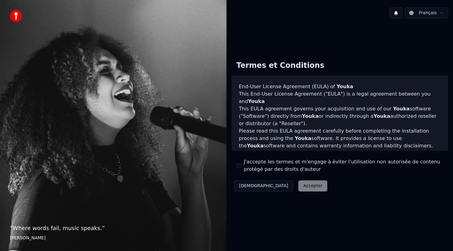
click at [241, 168] on div "J'accepte les termes et m'engage à éviter l'utilisation non autorisée de conten…" at bounding box center [339, 165] width 207 height 15
click at [240, 165] on button "J'accepte les termes et m'engage à éviter l'utilisation non autorisée de conten…" at bounding box center [238, 165] width 5 height 5
click at [298, 183] on button "Accepter" at bounding box center [312, 185] width 29 height 11
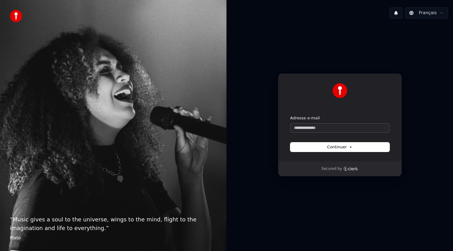
click at [326, 126] on input "Adresse e-mail" at bounding box center [339, 127] width 99 height 9
click at [349, 144] on span "Continuer" at bounding box center [339, 147] width 25 height 6
type input "**********"
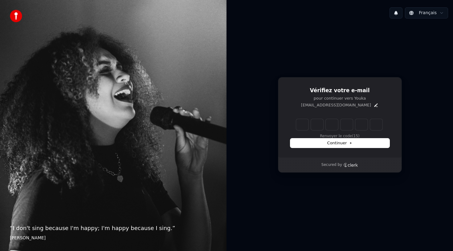
type input "******"
type input "*"
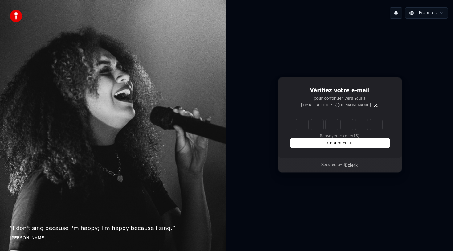
type input "*"
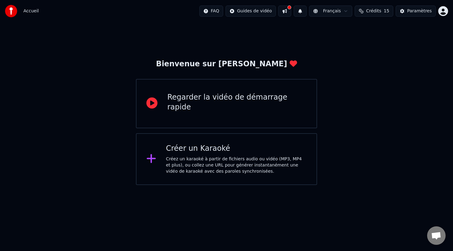
click at [297, 108] on div "Regarder la vidéo de démarrage rapide" at bounding box center [226, 103] width 181 height 49
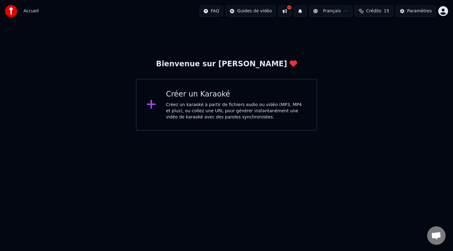
click at [186, 93] on div "Créer un Karaoké" at bounding box center [236, 94] width 141 height 10
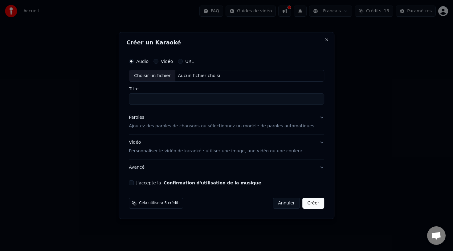
click at [134, 62] on button "Audio" at bounding box center [131, 61] width 5 height 5
click at [162, 77] on div "Choisir un fichier" at bounding box center [152, 75] width 46 height 11
click at [255, 99] on input "**********" at bounding box center [226, 98] width 195 height 11
drag, startPoint x: 155, startPoint y: 97, endPoint x: 119, endPoint y: 97, distance: 36.0
click at [119, 97] on body "**********" at bounding box center [226, 65] width 453 height 131
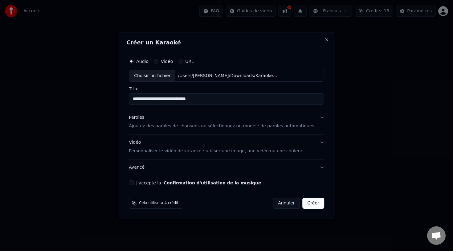
click at [173, 98] on input "**********" at bounding box center [226, 98] width 195 height 11
drag, startPoint x: 191, startPoint y: 98, endPoint x: 256, endPoint y: 102, distance: 64.8
click at [256, 102] on input "**********" at bounding box center [226, 98] width 195 height 11
type input "**********"
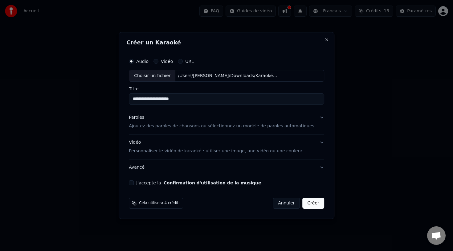
click at [193, 127] on p "Ajoutez des paroles de chansons ou sélectionnez un modèle de paroles automatiqu…" at bounding box center [221, 126] width 185 height 6
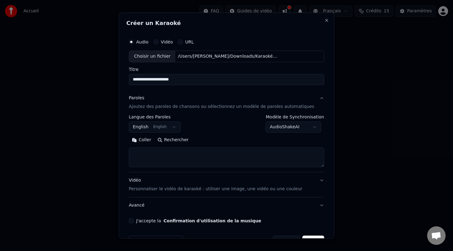
click at [158, 158] on textarea at bounding box center [226, 157] width 195 height 20
paste textarea "**********"
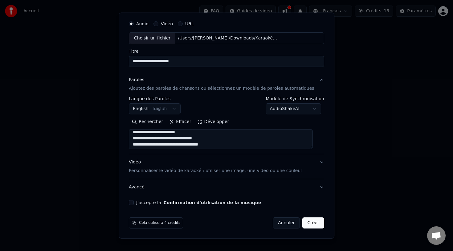
type textarea "**********"
click at [134, 202] on button "J'accepte la Confirmation d'utilisation de la musique" at bounding box center [131, 202] width 5 height 5
click at [308, 225] on button "Créer" at bounding box center [313, 222] width 22 height 11
select select "**"
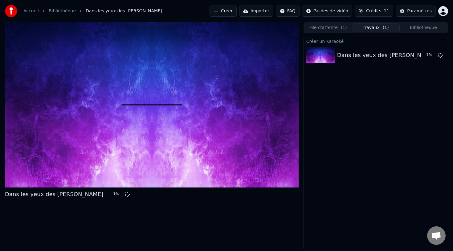
click at [323, 27] on button "File d'attente ( 1 )" at bounding box center [327, 27] width 47 height 9
click at [377, 30] on button "Travaux ( 1 )" at bounding box center [375, 27] width 47 height 9
click at [425, 29] on button "Bibliothèque" at bounding box center [422, 27] width 47 height 9
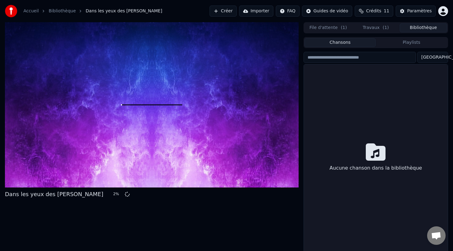
click at [373, 26] on button "Travaux ( 1 )" at bounding box center [375, 27] width 47 height 9
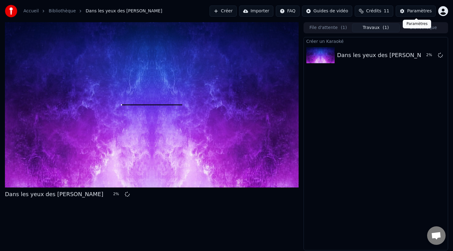
click at [423, 12] on div "Paramètres" at bounding box center [419, 11] width 25 height 6
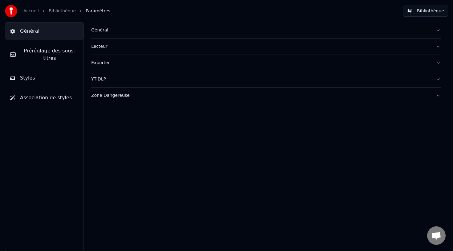
click at [27, 84] on button "Styles" at bounding box center [44, 77] width 78 height 17
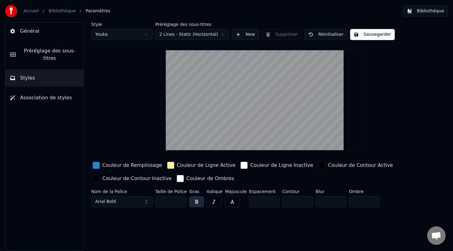
click at [187, 38] on html "Accueil Bibliothèque Paramètres Bibliothèque Général Préréglage des sous-titres…" at bounding box center [226, 125] width 453 height 251
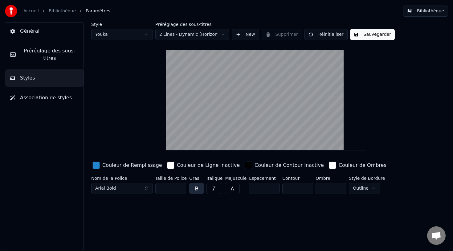
click at [134, 187] on button "Arial Bold" at bounding box center [122, 188] width 62 height 11
click at [135, 189] on button "Arial Bold" at bounding box center [122, 188] width 62 height 11
click at [149, 188] on button "Arial Bold" at bounding box center [122, 188] width 62 height 11
click at [146, 188] on button "Arial Bold" at bounding box center [122, 188] width 62 height 11
click at [150, 189] on button "Arial Bold" at bounding box center [122, 188] width 62 height 11
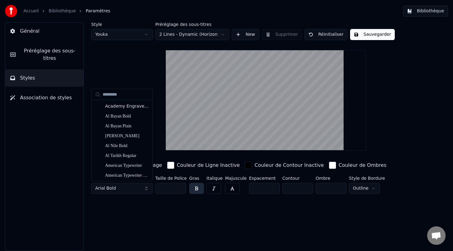
click at [146, 188] on button "Arial Bold" at bounding box center [122, 188] width 62 height 11
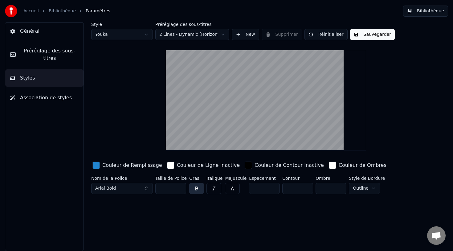
click at [146, 187] on button "Arial Bold" at bounding box center [122, 188] width 62 height 11
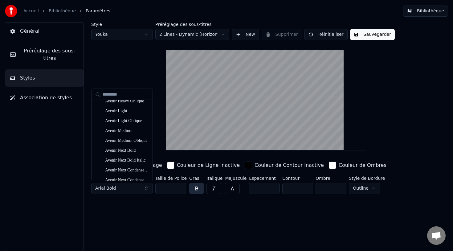
scroll to position [595, 0]
click at [122, 131] on div "Avenir Medium" at bounding box center [127, 131] width 44 height 6
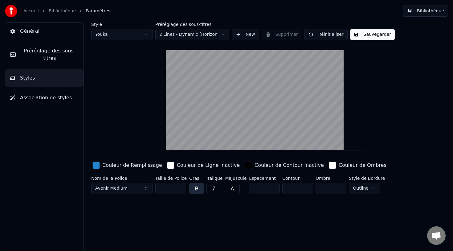
click at [363, 34] on button "Sauvegarder" at bounding box center [372, 34] width 45 height 11
click at [61, 10] on link "Bibliothèque" at bounding box center [62, 11] width 27 height 6
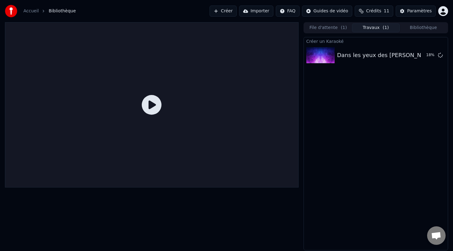
click at [152, 101] on icon at bounding box center [152, 105] width 20 height 20
click at [153, 105] on icon at bounding box center [152, 105] width 20 height 20
click at [179, 202] on div at bounding box center [151, 136] width 293 height 228
click at [153, 105] on icon at bounding box center [152, 105] width 20 height 20
click at [337, 12] on html "Accueil Bibliothèque Créer Importer FAQ Guides de vidéo Crédits 11 Paramètres F…" at bounding box center [226, 125] width 453 height 251
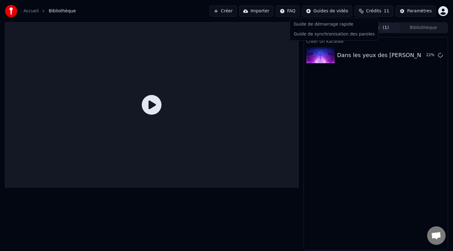
click at [355, 136] on html "Accueil Bibliothèque Créer Importer FAQ Guides de vidéo Crédits 11 Paramètres F…" at bounding box center [226, 125] width 453 height 251
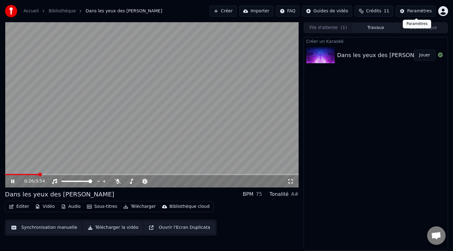
click at [425, 12] on div "Paramètres" at bounding box center [419, 11] width 25 height 6
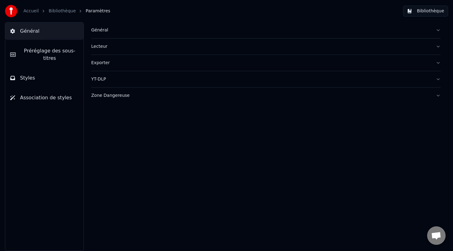
click at [56, 50] on span "Préréglage des sous-titres" at bounding box center [50, 54] width 58 height 15
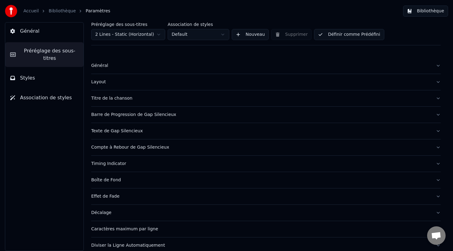
click at [42, 80] on button "Styles" at bounding box center [44, 77] width 78 height 17
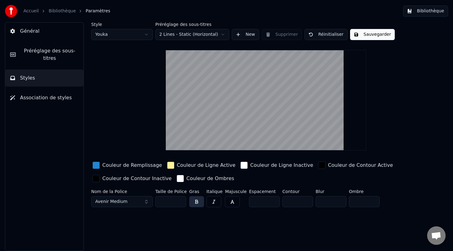
click at [192, 34] on html "Accueil Bibliothèque Paramètres Bibliothèque Général Préréglage des sous-titres…" at bounding box center [226, 125] width 453 height 251
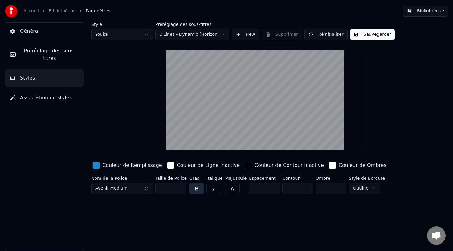
click at [377, 39] on button "Sauvegarder" at bounding box center [372, 34] width 45 height 11
click at [35, 10] on link "Accueil" at bounding box center [30, 11] width 15 height 6
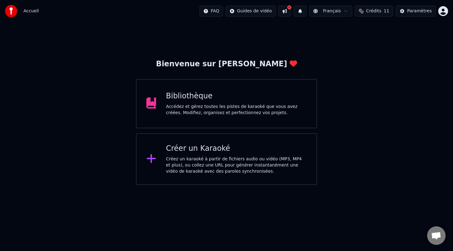
click at [225, 103] on div "Bibliothèque Accédez et gérez toutes les pistes de karaoké que vous avez créées…" at bounding box center [236, 103] width 141 height 25
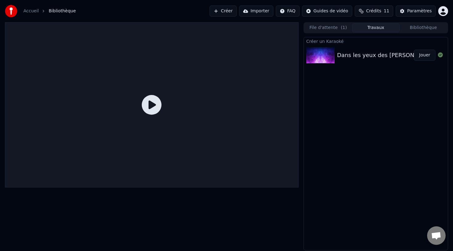
click at [148, 112] on icon at bounding box center [152, 105] width 20 height 20
click at [152, 104] on icon at bounding box center [152, 105] width 20 height 20
click at [423, 58] on button "Jouer" at bounding box center [424, 55] width 22 height 11
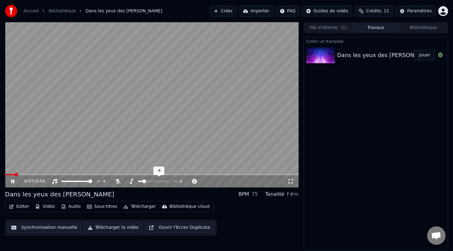
click at [143, 182] on span at bounding box center [144, 181] width 4 height 4
click at [153, 182] on span at bounding box center [153, 181] width 4 height 4
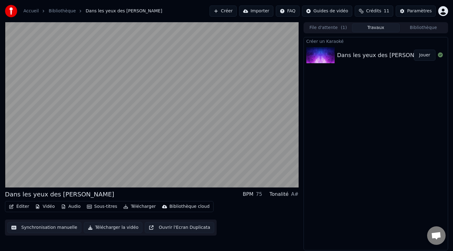
click at [43, 208] on button "Vidéo" at bounding box center [45, 206] width 24 height 9
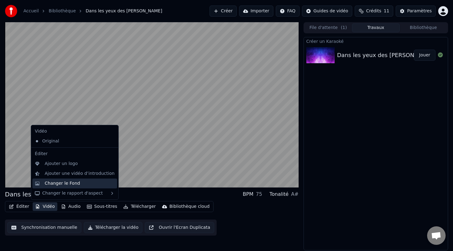
click at [68, 183] on div "Changer le Fond" at bounding box center [62, 183] width 35 height 6
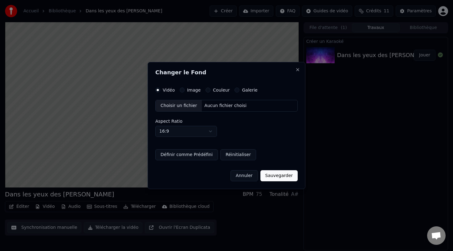
click at [189, 90] on label "Image" at bounding box center [194, 90] width 14 height 4
click at [184, 90] on button "Image" at bounding box center [181, 89] width 5 height 5
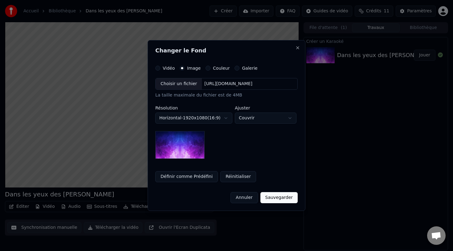
click at [201, 120] on body "**********" at bounding box center [226, 125] width 453 height 251
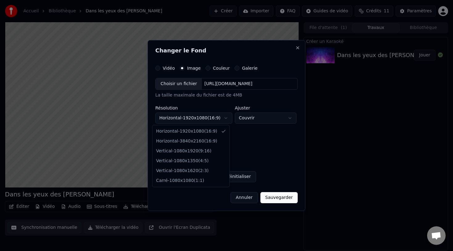
click at [264, 143] on body "**********" at bounding box center [226, 125] width 453 height 251
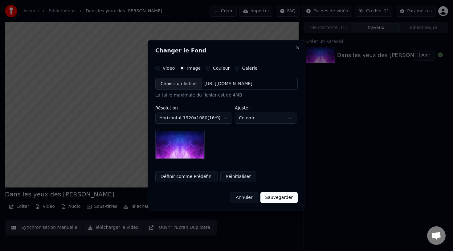
click at [251, 120] on body "**********" at bounding box center [226, 125] width 453 height 251
click at [229, 151] on body "**********" at bounding box center [226, 125] width 453 height 251
click at [234, 69] on button "Galerie" at bounding box center [236, 68] width 5 height 5
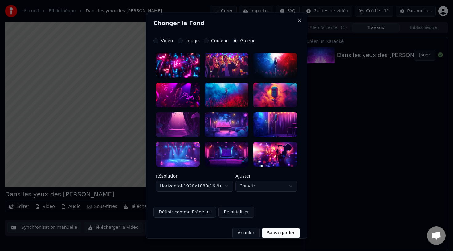
scroll to position [8, 0]
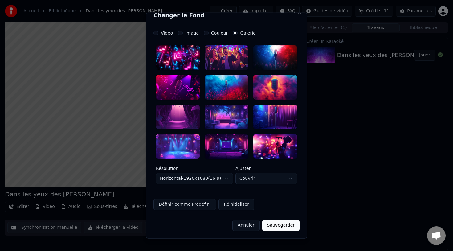
click at [275, 114] on div at bounding box center [275, 116] width 44 height 25
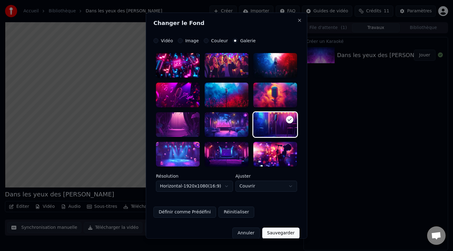
click at [181, 39] on button "Image" at bounding box center [180, 40] width 5 height 5
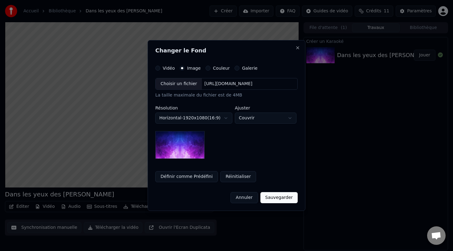
click at [159, 70] on div "Vidéo" at bounding box center [164, 68] width 19 height 5
click at [242, 68] on label "Galerie" at bounding box center [249, 68] width 15 height 4
click at [238, 68] on button "Galerie" at bounding box center [236, 68] width 5 height 5
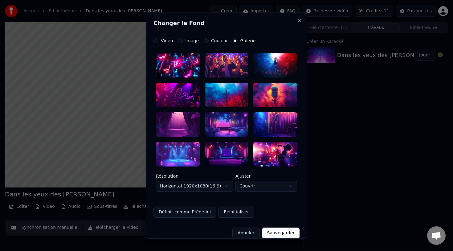
scroll to position [8, 0]
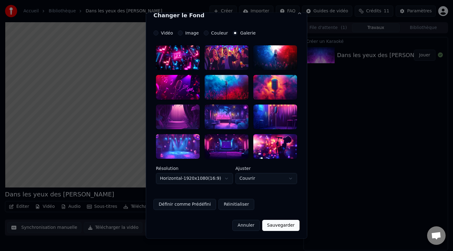
click at [249, 227] on button "Annuler" at bounding box center [245, 224] width 27 height 11
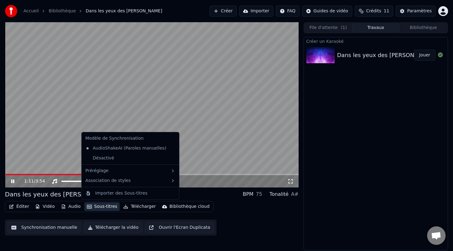
click at [105, 206] on button "Sous-titres" at bounding box center [101, 206] width 35 height 9
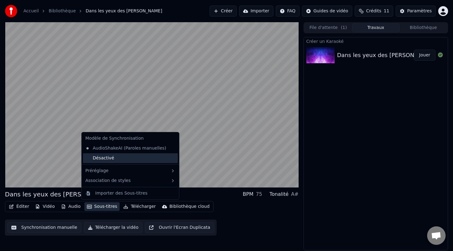
click at [129, 157] on div "Désactivé" at bounding box center [130, 158] width 95 height 10
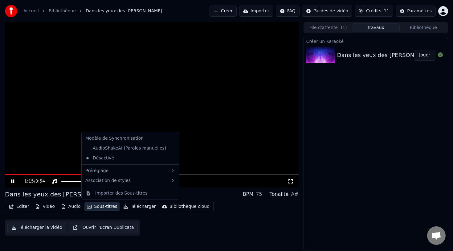
click at [103, 208] on button "Sous-titres" at bounding box center [101, 206] width 35 height 9
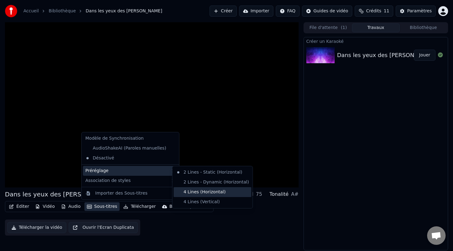
click at [206, 192] on div "4 Lines (Horizontal)" at bounding box center [213, 192] width 78 height 10
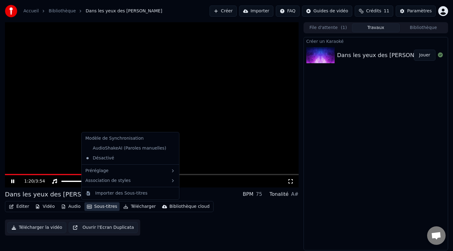
click at [103, 207] on button "Sous-titres" at bounding box center [101, 206] width 35 height 9
click at [141, 158] on div "Désactivé" at bounding box center [130, 158] width 95 height 10
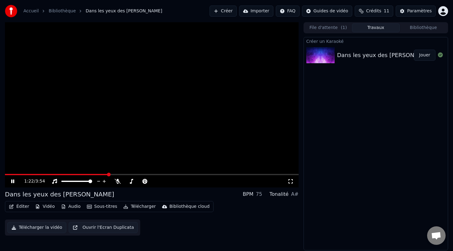
click at [102, 210] on button "Sous-titres" at bounding box center [101, 206] width 35 height 9
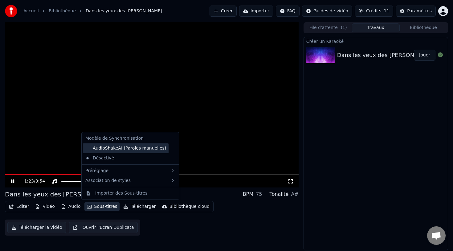
click at [135, 151] on div "AudioShakeAI (Paroles manuelles)" at bounding box center [126, 148] width 86 height 10
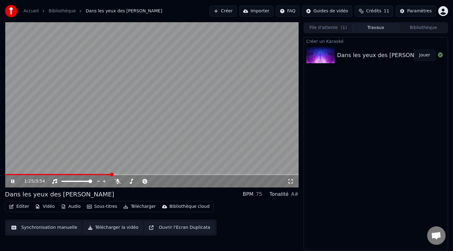
click at [110, 206] on button "Sous-titres" at bounding box center [101, 206] width 35 height 9
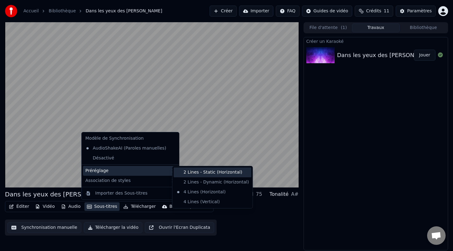
click at [209, 174] on div "2 Lines - Static (Horizontal)" at bounding box center [213, 172] width 78 height 10
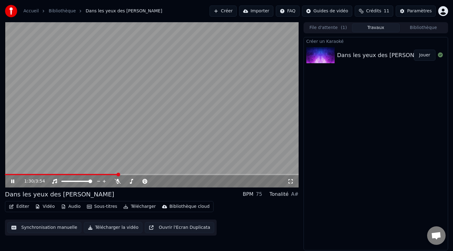
click at [98, 205] on button "Sous-titres" at bounding box center [101, 206] width 35 height 9
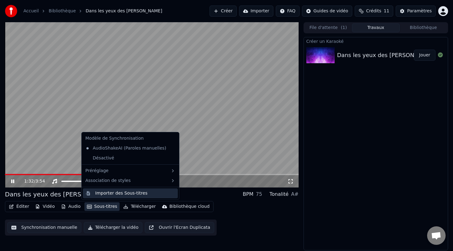
click at [119, 195] on div "Importer des Sous-titres" at bounding box center [121, 193] width 52 height 6
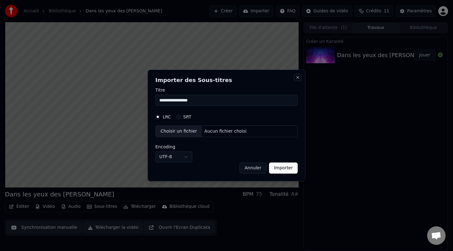
click at [299, 77] on button "Close" at bounding box center [297, 77] width 5 height 5
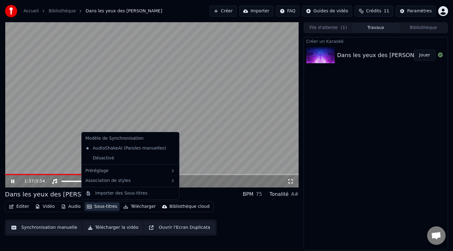
click at [107, 206] on button "Sous-titres" at bounding box center [101, 206] width 35 height 9
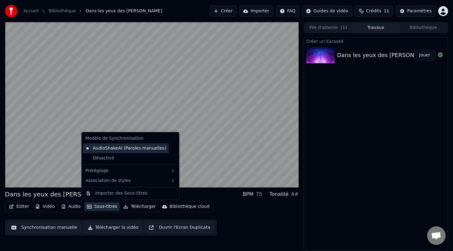
click at [130, 148] on div "AudioShakeAI (Paroles manuelles)" at bounding box center [126, 148] width 86 height 10
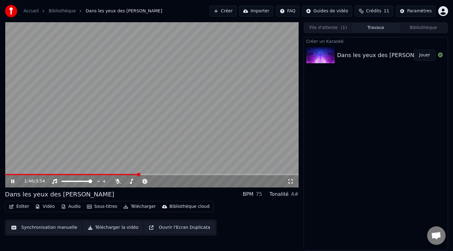
click at [327, 28] on button "File d'attente ( 1 )" at bounding box center [327, 27] width 47 height 9
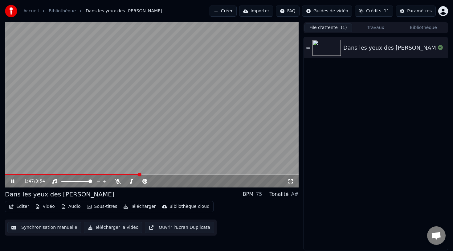
click at [375, 29] on button "Travaux" at bounding box center [375, 27] width 47 height 9
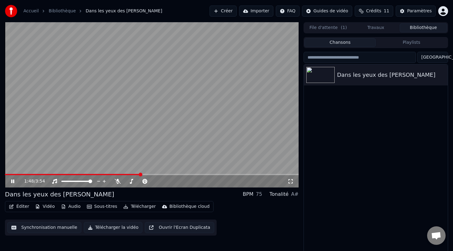
click at [420, 29] on button "Bibliothèque" at bounding box center [422, 27] width 47 height 9
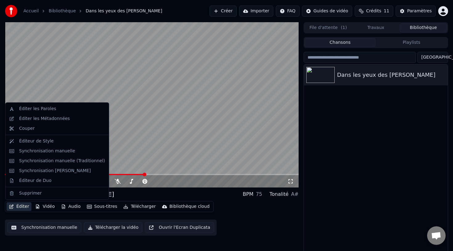
click at [13, 207] on icon "button" at bounding box center [11, 206] width 5 height 4
click at [59, 112] on div "Éditer les Paroles" at bounding box center [57, 109] width 101 height 10
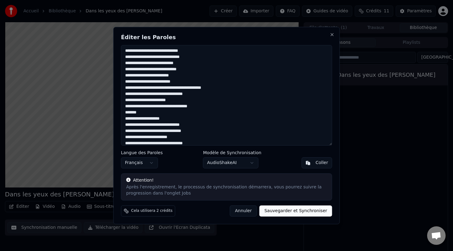
click at [179, 52] on textarea at bounding box center [226, 95] width 211 height 100
click at [130, 76] on textarea at bounding box center [226, 95] width 211 height 100
click at [216, 109] on textarea at bounding box center [226, 95] width 211 height 100
click at [219, 107] on textarea at bounding box center [226, 95] width 211 height 100
click at [135, 117] on textarea at bounding box center [226, 95] width 211 height 100
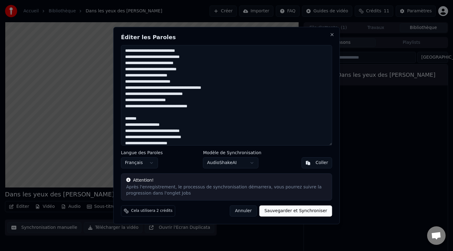
click at [135, 117] on textarea at bounding box center [226, 95] width 211 height 100
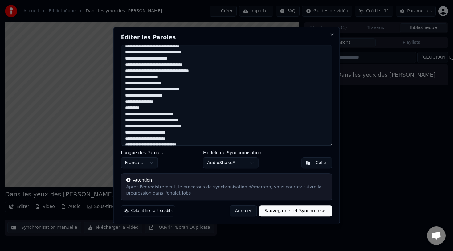
scroll to position [86, 0]
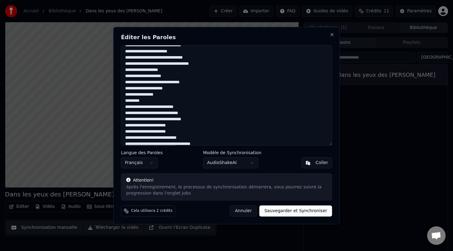
click at [139, 100] on textarea at bounding box center [226, 95] width 211 height 100
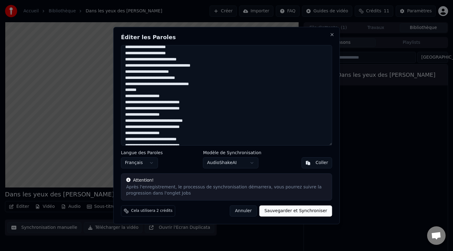
scroll to position [164, 0]
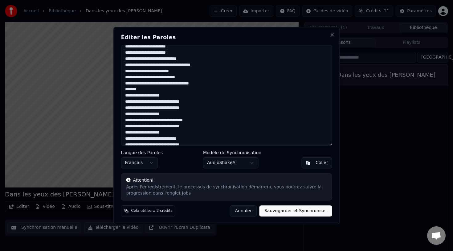
click at [136, 88] on textarea at bounding box center [226, 95] width 211 height 100
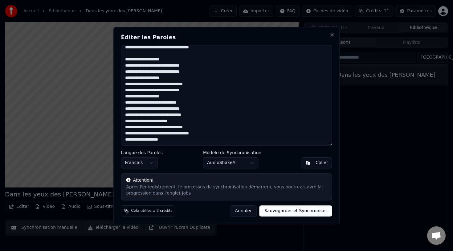
click at [210, 123] on textarea at bounding box center [226, 95] width 211 height 100
click at [208, 94] on textarea at bounding box center [226, 95] width 211 height 100
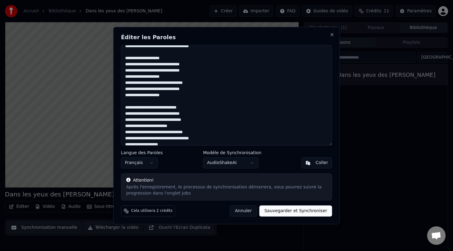
scroll to position [207, 0]
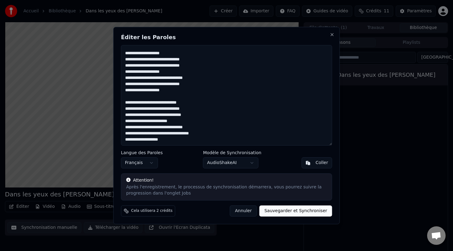
type textarea "**********"
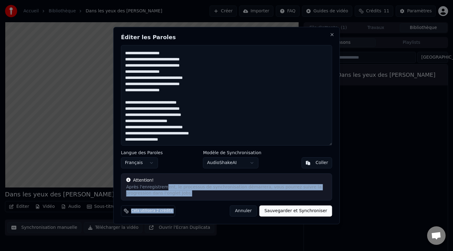
drag, startPoint x: 163, startPoint y: 184, endPoint x: 228, endPoint y: 206, distance: 67.8
click at [228, 206] on div "Éditer les Paroles Langue des Paroles Français Modèle de Synchronisation AudioS…" at bounding box center [226, 125] width 226 height 197
click at [282, 211] on button "Sauvegarder et Synchroniser" at bounding box center [295, 210] width 73 height 11
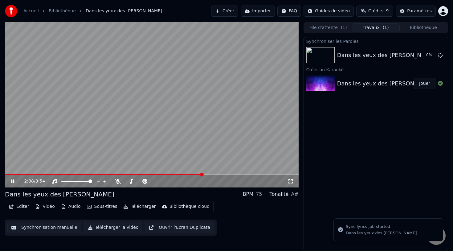
click at [13, 180] on icon at bounding box center [12, 181] width 3 height 4
click at [9, 175] on div "2:38 / 3:54" at bounding box center [151, 181] width 293 height 12
click at [9, 172] on video at bounding box center [151, 104] width 293 height 165
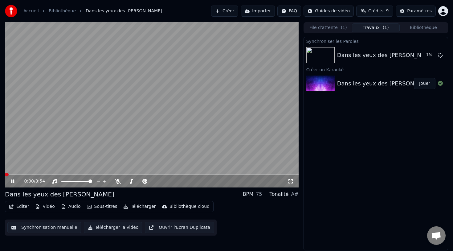
click at [4, 175] on div "0:00 / 3:54 Dans les yeux des [PERSON_NAME] BPM 75 Tonalité A# Éditer Vidéo Aud…" at bounding box center [226, 136] width 453 height 228
click at [10, 179] on icon at bounding box center [17, 181] width 14 height 5
click at [13, 181] on icon at bounding box center [12, 181] width 3 height 4
click at [372, 59] on div "Dans les yeux des [PERSON_NAME]" at bounding box center [386, 55] width 98 height 9
click at [8, 181] on div "0:00 / 3:54" at bounding box center [151, 181] width 288 height 6
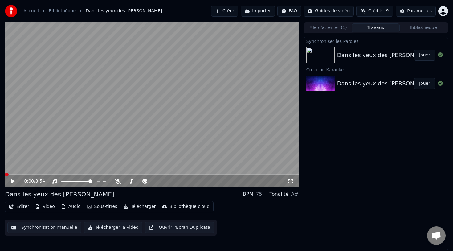
click at [12, 180] on icon at bounding box center [13, 181] width 4 height 4
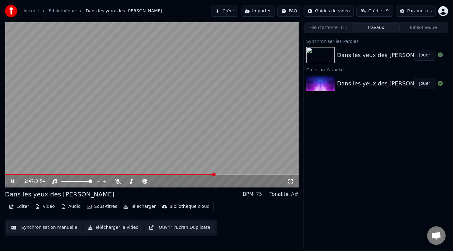
click at [13, 176] on div "2:47 / 3:54" at bounding box center [151, 181] width 293 height 12
click at [7, 176] on div "2:48 / 3:54" at bounding box center [151, 181] width 293 height 12
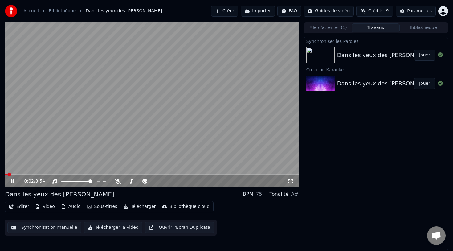
click at [7, 174] on span at bounding box center [6, 174] width 2 height 1
click at [11, 181] on icon at bounding box center [12, 181] width 3 height 4
click at [12, 181] on icon at bounding box center [13, 181] width 4 height 4
click at [22, 207] on button "Éditer" at bounding box center [18, 206] width 25 height 9
click at [195, 101] on video at bounding box center [151, 104] width 293 height 165
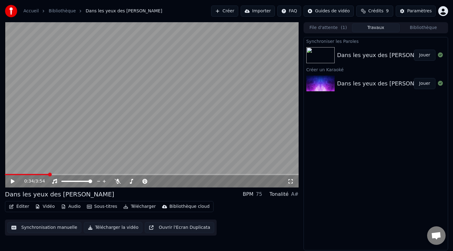
click at [195, 101] on video at bounding box center [151, 104] width 293 height 165
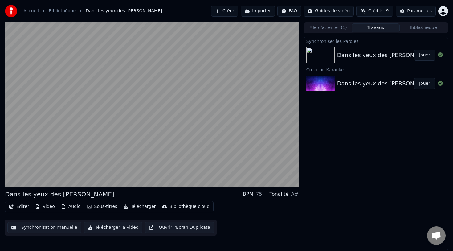
click at [24, 208] on button "Éditer" at bounding box center [18, 206] width 25 height 9
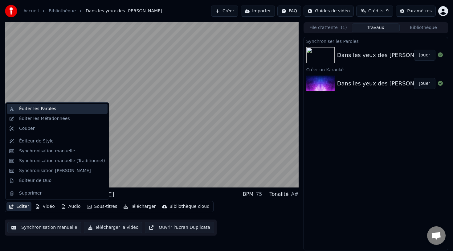
click at [51, 109] on div "Éditer les Paroles" at bounding box center [37, 109] width 37 height 6
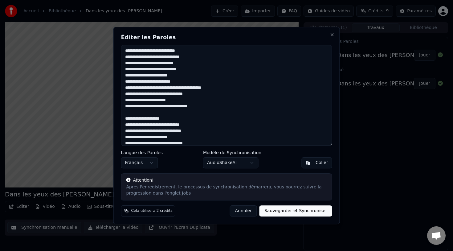
click at [164, 87] on textarea at bounding box center [226, 95] width 211 height 100
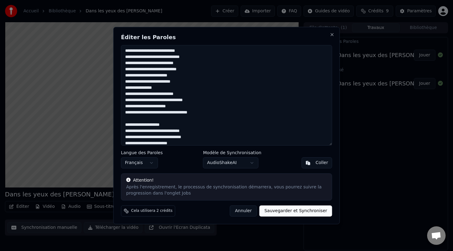
click at [183, 93] on textarea at bounding box center [226, 95] width 211 height 100
click at [128, 76] on textarea at bounding box center [226, 95] width 211 height 100
click at [183, 74] on textarea at bounding box center [226, 95] width 211 height 100
click at [203, 69] on textarea at bounding box center [226, 95] width 211 height 100
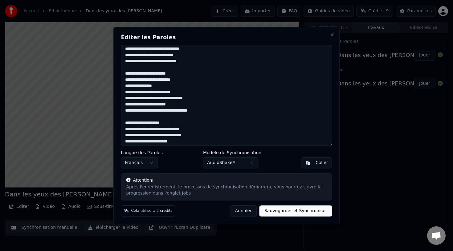
scroll to position [9, 0]
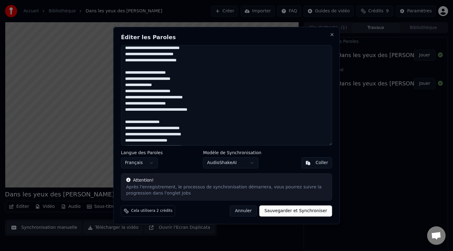
click at [191, 91] on textarea at bounding box center [226, 95] width 211 height 100
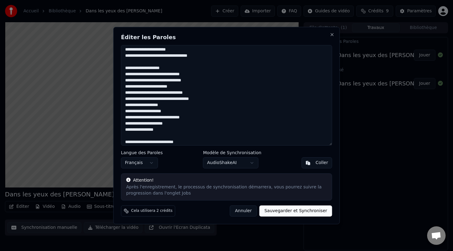
scroll to position [70, 0]
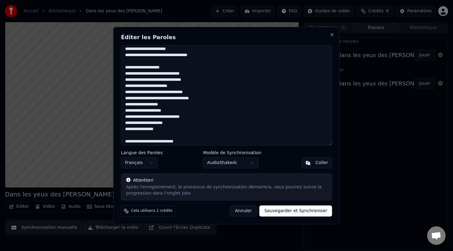
click at [224, 101] on textarea at bounding box center [226, 95] width 211 height 100
click at [228, 100] on textarea at bounding box center [226, 95] width 211 height 100
click at [232, 98] on textarea at bounding box center [226, 95] width 211 height 100
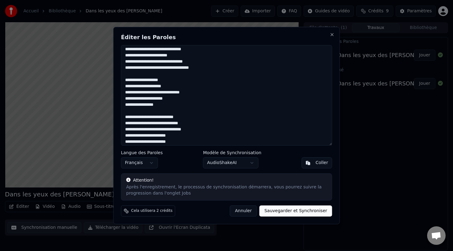
scroll to position [93, 0]
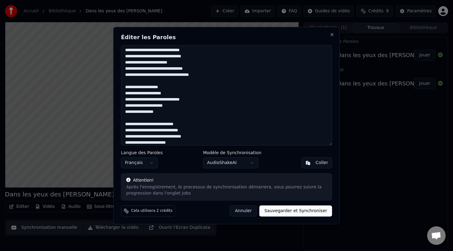
drag, startPoint x: 172, startPoint y: 114, endPoint x: 127, endPoint y: 84, distance: 54.1
click at [127, 84] on textarea at bounding box center [226, 95] width 211 height 100
click at [138, 84] on textarea at bounding box center [226, 95] width 211 height 100
click at [144, 82] on textarea at bounding box center [226, 95] width 211 height 100
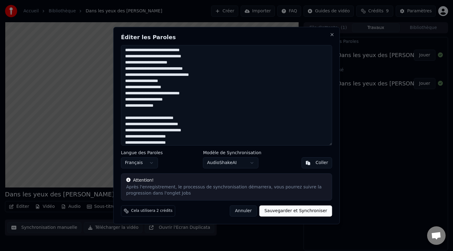
drag, startPoint x: 164, startPoint y: 107, endPoint x: 120, endPoint y: 87, distance: 48.6
click at [120, 87] on div "Éditer les Paroles Langue des Paroles Français Modèle de Synchronisation AudioS…" at bounding box center [226, 125] width 226 height 197
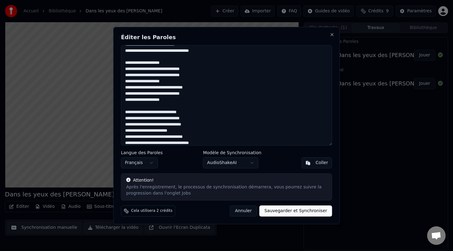
scroll to position [201, 0]
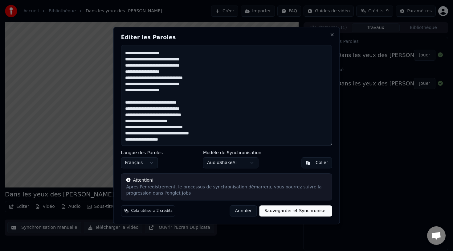
type textarea "**********"
click at [311, 210] on button "Sauvegarder et Synchroniser" at bounding box center [295, 210] width 73 height 11
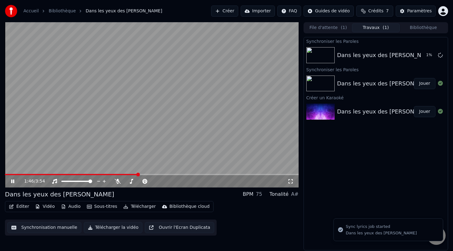
click at [14, 180] on icon at bounding box center [12, 181] width 3 height 4
click at [39, 206] on icon "button" at bounding box center [37, 206] width 5 height 4
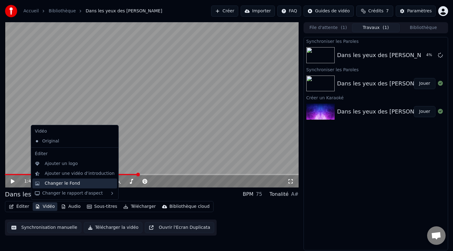
click at [80, 181] on div "Changer le Fond" at bounding box center [80, 183] width 70 height 6
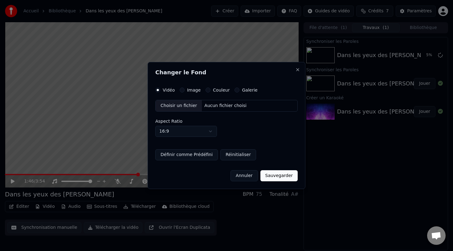
click at [247, 175] on button "Annuler" at bounding box center [243, 175] width 27 height 11
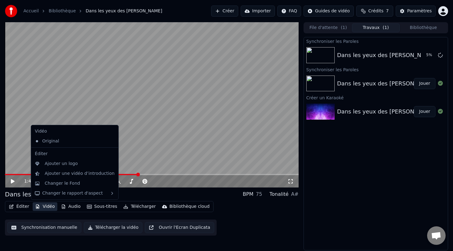
click at [46, 210] on button "Vidéo" at bounding box center [45, 206] width 24 height 9
click at [61, 180] on div "Changer le Fond" at bounding box center [62, 183] width 35 height 6
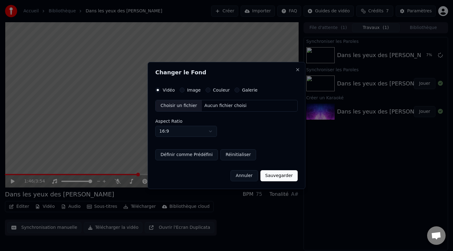
click at [183, 91] on button "Image" at bounding box center [181, 89] width 5 height 5
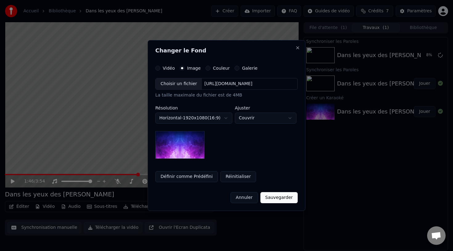
click at [210, 83] on div "[URL][DOMAIN_NAME]" at bounding box center [228, 84] width 53 height 6
click at [174, 83] on div "Choisir un fichier" at bounding box center [178, 83] width 46 height 11
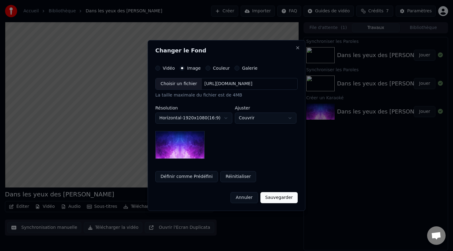
click at [242, 68] on label "Galerie" at bounding box center [249, 68] width 15 height 4
click at [239, 68] on button "Galerie" at bounding box center [236, 68] width 5 height 5
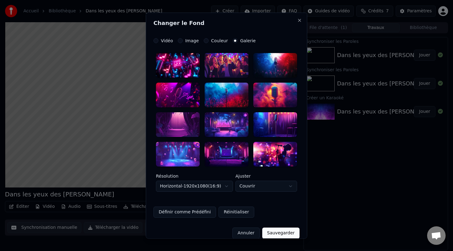
click at [281, 62] on div at bounding box center [275, 65] width 44 height 25
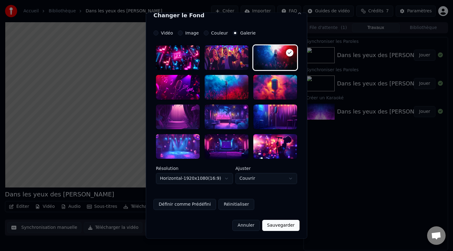
click at [234, 180] on div "**********" at bounding box center [226, 175] width 141 height 18
click at [245, 176] on body "**********" at bounding box center [226, 125] width 453 height 251
click at [252, 179] on body "**********" at bounding box center [226, 125] width 453 height 251
click at [180, 149] on div at bounding box center [178, 146] width 44 height 25
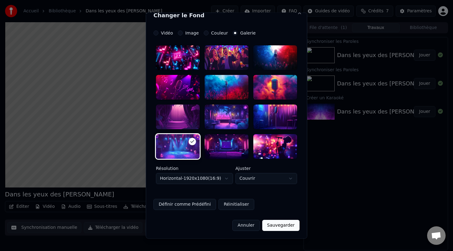
click at [288, 223] on button "Sauvegarder" at bounding box center [280, 224] width 37 height 11
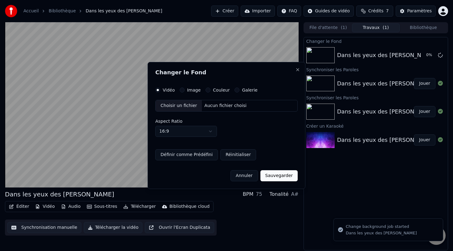
scroll to position [0, 0]
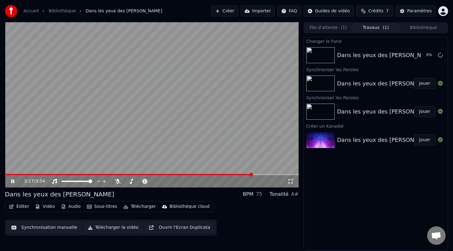
click at [9, 173] on video at bounding box center [151, 104] width 293 height 165
click at [9, 174] on span at bounding box center [129, 174] width 248 height 1
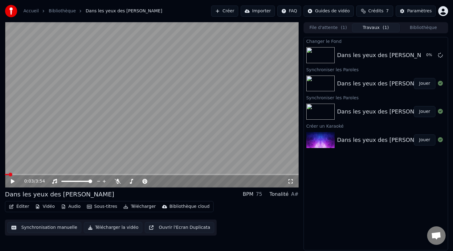
click at [14, 181] on icon at bounding box center [13, 181] width 4 height 4
click at [22, 209] on button "Éditer" at bounding box center [18, 206] width 25 height 9
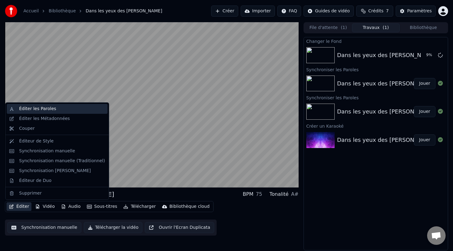
click at [61, 110] on div "Éditer les Paroles" at bounding box center [62, 109] width 86 height 6
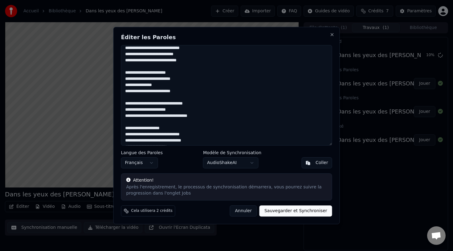
scroll to position [9, 0]
drag, startPoint x: 183, startPoint y: 34, endPoint x: 264, endPoint y: 38, distance: 80.5
click at [265, 40] on h2 "Éditer les Paroles" at bounding box center [226, 37] width 211 height 6
click at [331, 35] on button "Close" at bounding box center [331, 34] width 5 height 5
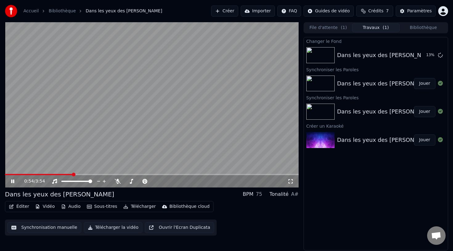
click at [27, 174] on span at bounding box center [38, 174] width 67 height 1
click at [39, 174] on span at bounding box center [151, 174] width 293 height 1
click at [12, 181] on icon at bounding box center [17, 181] width 14 height 5
click at [12, 181] on icon at bounding box center [13, 181] width 4 height 4
click at [12, 181] on icon at bounding box center [17, 181] width 14 height 5
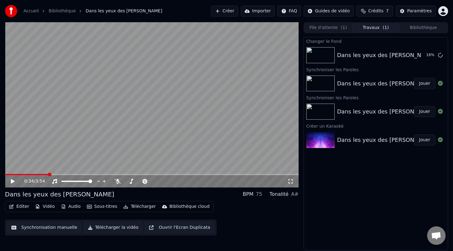
click at [12, 181] on icon at bounding box center [13, 181] width 4 height 4
click at [12, 181] on icon at bounding box center [17, 181] width 14 height 5
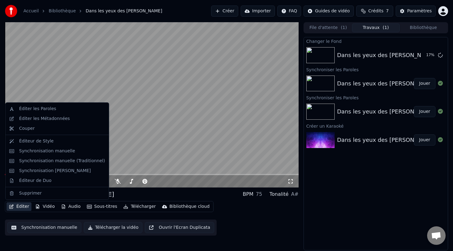
click at [20, 210] on button "Éditer" at bounding box center [18, 206] width 25 height 9
click at [65, 108] on div "Éditer les Paroles" at bounding box center [62, 109] width 86 height 6
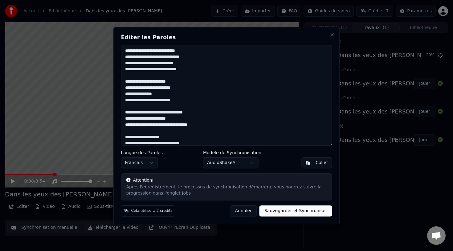
click at [125, 100] on textarea at bounding box center [226, 95] width 211 height 100
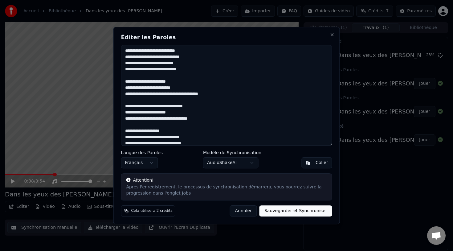
click at [160, 87] on textarea at bounding box center [226, 95] width 211 height 100
click at [201, 86] on textarea at bounding box center [226, 95] width 211 height 100
drag, startPoint x: 206, startPoint y: 35, endPoint x: 250, endPoint y: 60, distance: 51.1
click at [253, 61] on div "Éditer les Paroles Langue des Paroles Français Modèle de Synchronisation AudioS…" at bounding box center [226, 125] width 226 height 197
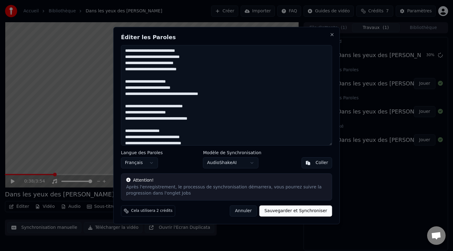
drag, startPoint x: 235, startPoint y: 95, endPoint x: 122, endPoint y: 83, distance: 113.6
click at [122, 83] on textarea at bounding box center [226, 95] width 211 height 100
click at [332, 35] on button "Close" at bounding box center [331, 34] width 5 height 5
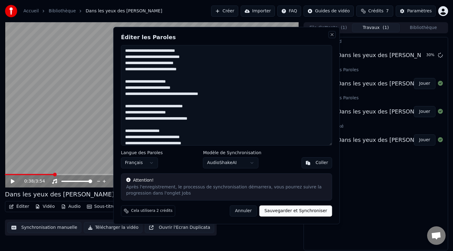
type textarea "**********"
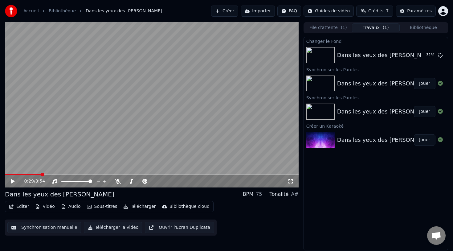
click at [42, 174] on span at bounding box center [43, 174] width 4 height 4
click at [35, 175] on span at bounding box center [36, 174] width 4 height 4
click at [19, 207] on button "Éditer" at bounding box center [18, 206] width 25 height 9
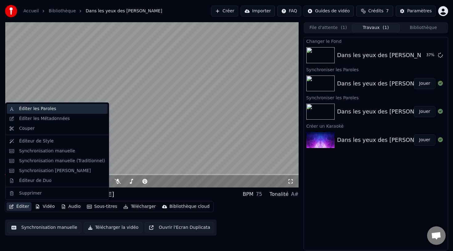
click at [46, 110] on div "Éditer les Paroles" at bounding box center [37, 109] width 37 height 6
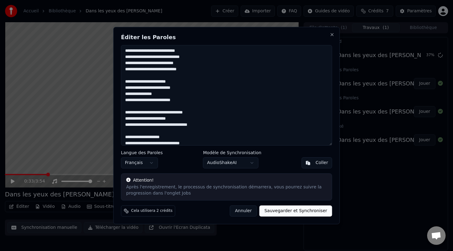
click at [203, 101] on textarea at bounding box center [226, 95] width 211 height 100
click at [125, 99] on textarea at bounding box center [226, 95] width 211 height 100
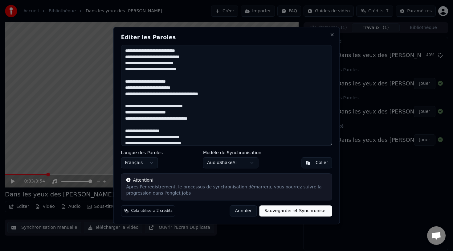
click at [232, 96] on textarea at bounding box center [226, 95] width 211 height 100
click at [188, 88] on textarea at bounding box center [226, 95] width 211 height 100
click at [235, 99] on textarea at bounding box center [226, 95] width 211 height 100
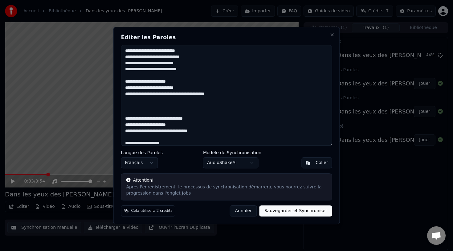
click at [149, 107] on textarea at bounding box center [226, 95] width 211 height 100
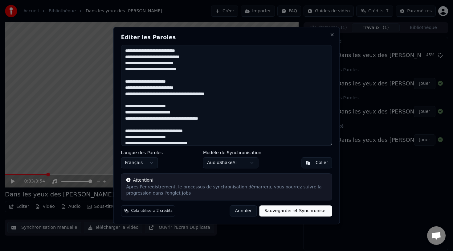
drag, startPoint x: 231, startPoint y: 120, endPoint x: 126, endPoint y: 106, distance: 106.3
click at [126, 106] on textarea at bounding box center [226, 95] width 211 height 100
click at [165, 87] on textarea at bounding box center [226, 95] width 211 height 100
click at [201, 93] on textarea at bounding box center [226, 95] width 211 height 100
click at [234, 92] on textarea at bounding box center [226, 95] width 211 height 100
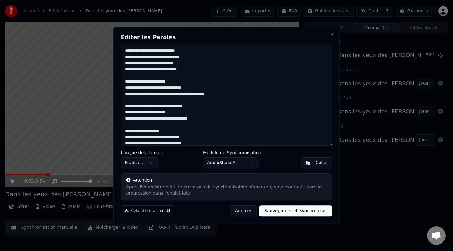
click at [223, 94] on textarea at bounding box center [226, 95] width 211 height 100
click at [168, 88] on textarea at bounding box center [226, 95] width 211 height 100
click at [234, 97] on textarea at bounding box center [226, 95] width 211 height 100
click at [220, 93] on textarea at bounding box center [226, 95] width 211 height 100
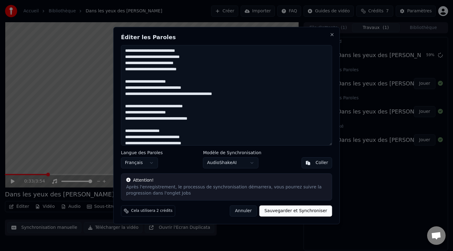
type textarea "**********"
click at [301, 211] on button "Sauvegarder et Synchroniser" at bounding box center [295, 210] width 73 height 11
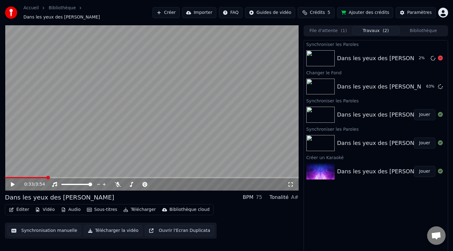
click at [393, 59] on div "Dans les yeux des [PERSON_NAME]" at bounding box center [386, 58] width 98 height 9
click at [66, 177] on span at bounding box center [38, 177] width 66 height 1
click at [12, 182] on icon at bounding box center [12, 184] width 3 height 4
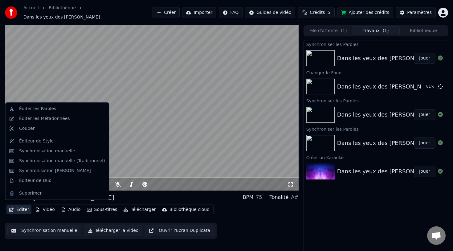
click at [23, 208] on button "Éditer" at bounding box center [18, 209] width 25 height 9
click at [50, 108] on div "Éditer les Paroles" at bounding box center [37, 109] width 37 height 6
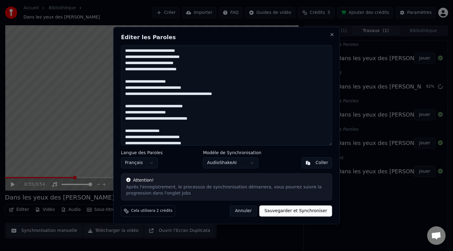
scroll to position [10, 0]
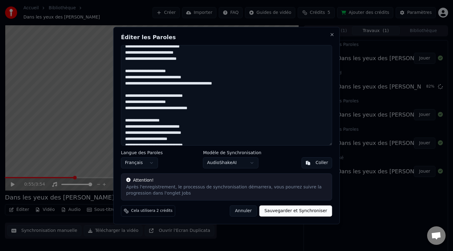
click at [216, 111] on textarea at bounding box center [226, 95] width 211 height 100
click at [165, 108] on textarea at bounding box center [226, 95] width 211 height 100
click at [161, 110] on textarea at bounding box center [226, 95] width 211 height 100
click at [212, 111] on textarea at bounding box center [226, 95] width 211 height 100
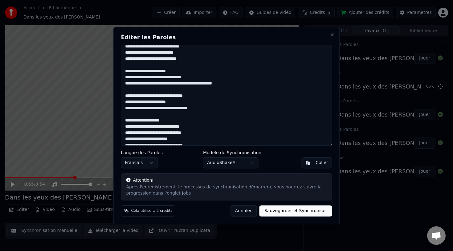
click at [212, 111] on textarea at bounding box center [226, 95] width 211 height 100
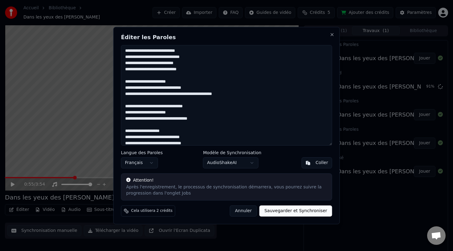
click at [170, 88] on textarea at bounding box center [226, 95] width 211 height 100
click at [227, 95] on textarea at bounding box center [226, 95] width 211 height 100
click at [240, 163] on body "Accueil Bibliothèque Dans les yeux des [PERSON_NAME] Créer Importer FAQ Guides …" at bounding box center [226, 125] width 453 height 251
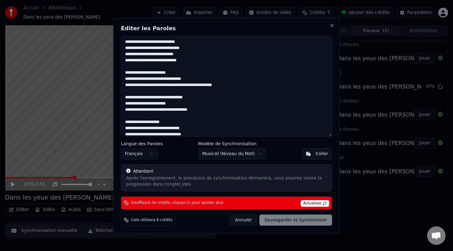
click at [224, 154] on body "Accueil Bibliothèque Dans les yeux des [PERSON_NAME] Créer Importer FAQ Guides …" at bounding box center [226, 125] width 453 height 251
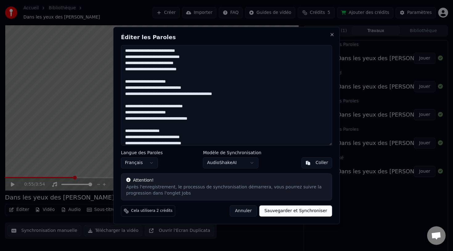
click at [196, 112] on textarea at bounding box center [226, 95] width 211 height 100
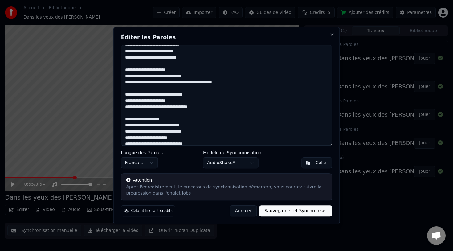
scroll to position [12, 0]
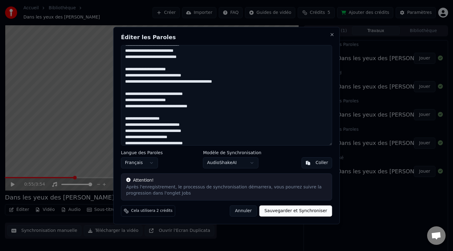
click at [137, 107] on textarea at bounding box center [226, 95] width 211 height 100
click at [189, 101] on textarea at bounding box center [226, 95] width 211 height 100
type textarea "**********"
click at [316, 207] on button "Sauvegarder et Synchroniser" at bounding box center [295, 210] width 73 height 11
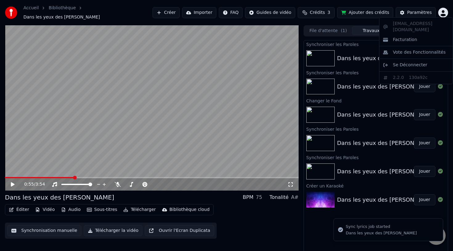
click at [441, 10] on html "Accueil Bibliothèque Dans les yeux des [PERSON_NAME] Créer Importer FAQ Guides …" at bounding box center [226, 125] width 453 height 251
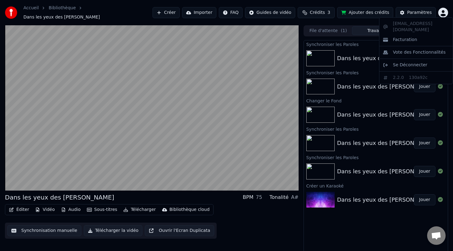
click at [50, 163] on html "Accueil Bibliothèque Dans les yeux des [PERSON_NAME] Créer Importer FAQ Guides …" at bounding box center [226, 125] width 453 height 251
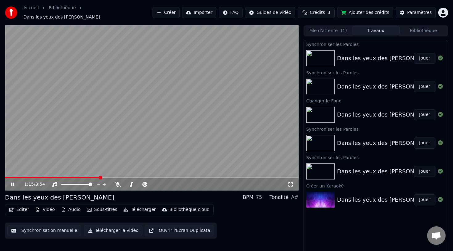
click at [11, 182] on icon at bounding box center [12, 184] width 3 height 4
click at [7, 177] on span at bounding box center [52, 177] width 95 height 1
click at [29, 178] on div "0:08 / 3:54" at bounding box center [151, 184] width 293 height 12
click at [39, 178] on div "0:08 / 3:54" at bounding box center [151, 184] width 293 height 12
click at [40, 177] on span at bounding box center [151, 177] width 293 height 1
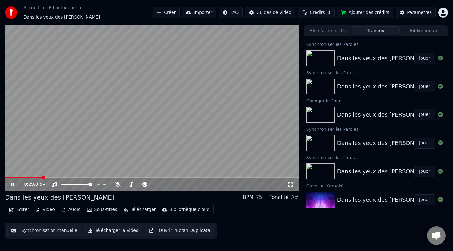
click at [27, 173] on video at bounding box center [151, 107] width 293 height 165
click at [38, 177] on span at bounding box center [21, 177] width 33 height 1
click at [11, 182] on icon at bounding box center [13, 184] width 4 height 4
click at [10, 182] on icon at bounding box center [17, 184] width 14 height 5
click at [20, 206] on button "Éditer" at bounding box center [18, 209] width 25 height 9
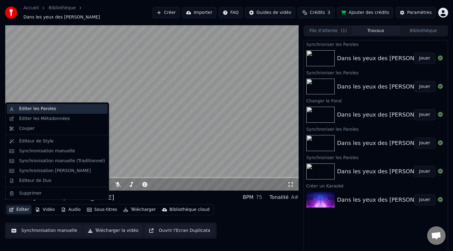
click at [39, 108] on div "Éditer les Paroles" at bounding box center [37, 109] width 37 height 6
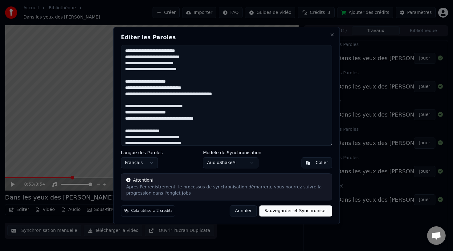
click at [126, 88] on textarea at bounding box center [226, 95] width 211 height 100
click at [127, 96] on textarea at bounding box center [226, 95] width 211 height 100
click at [125, 112] on textarea at bounding box center [226, 95] width 211 height 100
click at [128, 120] on textarea at bounding box center [226, 95] width 211 height 100
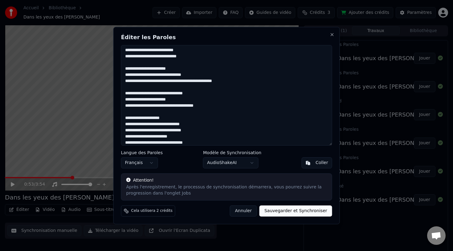
scroll to position [3, 0]
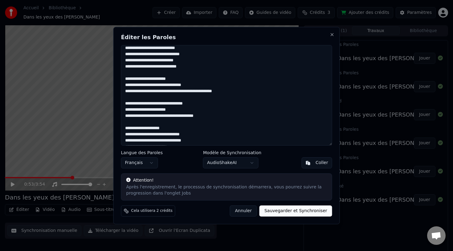
click at [126, 54] on textarea at bounding box center [226, 95] width 211 height 100
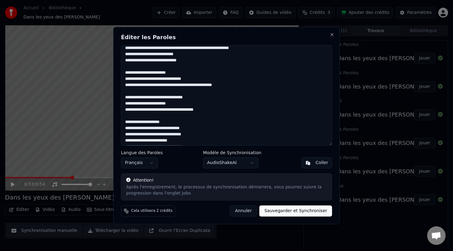
click at [194, 47] on textarea at bounding box center [226, 95] width 211 height 100
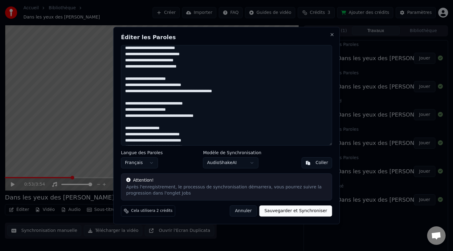
scroll to position [9, 0]
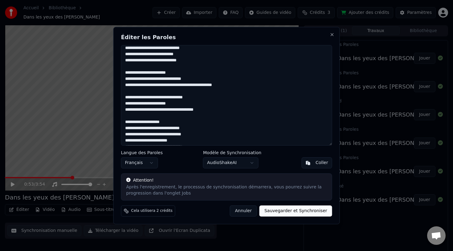
click at [127, 54] on textarea at bounding box center [226, 95] width 211 height 100
click at [127, 60] on textarea at bounding box center [226, 95] width 211 height 100
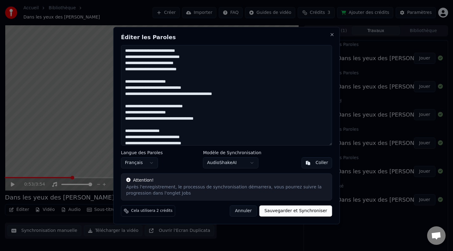
scroll to position [12, 0]
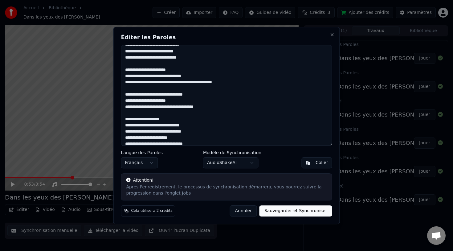
click at [180, 99] on textarea at bounding box center [226, 95] width 211 height 100
click at [212, 93] on textarea at bounding box center [226, 95] width 211 height 100
click at [229, 94] on textarea at bounding box center [226, 95] width 211 height 100
click at [222, 110] on textarea at bounding box center [226, 95] width 211 height 100
click at [222, 109] on textarea at bounding box center [226, 95] width 211 height 100
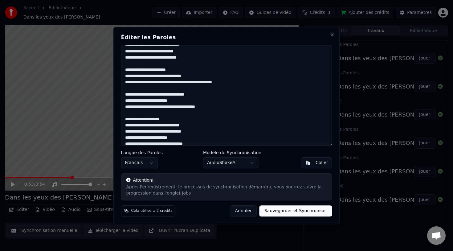
scroll to position [0, 0]
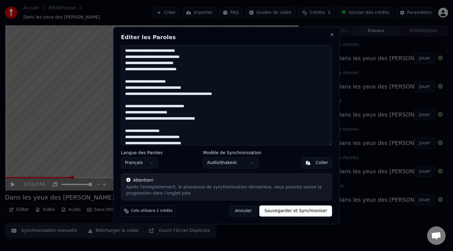
click at [202, 72] on textarea at bounding box center [226, 95] width 211 height 100
click at [250, 96] on textarea at bounding box center [226, 95] width 211 height 100
click at [239, 95] on textarea at bounding box center [226, 95] width 211 height 100
click at [179, 79] on textarea at bounding box center [226, 95] width 211 height 100
click at [195, 88] on textarea at bounding box center [226, 95] width 211 height 100
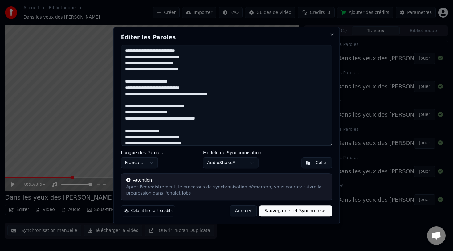
type textarea "**********"
click at [286, 210] on button "Sauvegarder et Synchroniser" at bounding box center [295, 210] width 73 height 11
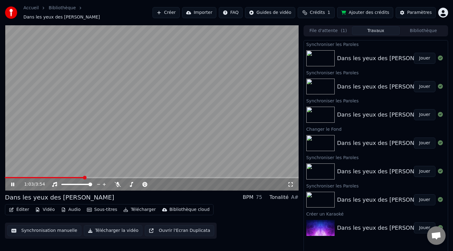
click at [30, 177] on span at bounding box center [44, 177] width 79 height 1
click at [41, 177] on span at bounding box center [151, 177] width 293 height 1
click at [43, 177] on span at bounding box center [24, 177] width 39 height 1
click at [37, 177] on span at bounding box center [21, 177] width 33 height 1
click at [38, 172] on video at bounding box center [151, 107] width 293 height 165
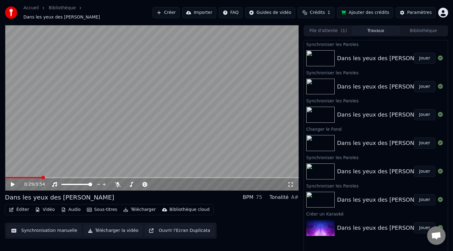
click at [38, 177] on span at bounding box center [23, 177] width 37 height 1
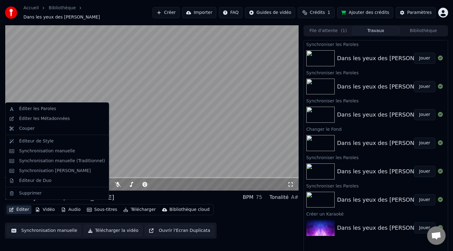
click at [21, 207] on button "Éditer" at bounding box center [18, 209] width 25 height 9
click at [54, 107] on div "Éditer les Paroles" at bounding box center [62, 109] width 86 height 6
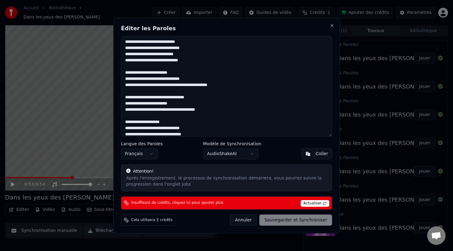
click at [173, 135] on textarea at bounding box center [226, 86] width 211 height 100
click at [315, 203] on span "Actualiser" at bounding box center [314, 202] width 29 height 7
click at [154, 107] on textarea at bounding box center [226, 86] width 211 height 100
click at [293, 218] on div "Annuler Sauvegarder et Synchroniser" at bounding box center [281, 219] width 102 height 11
click at [332, 26] on button "Close" at bounding box center [331, 25] width 5 height 5
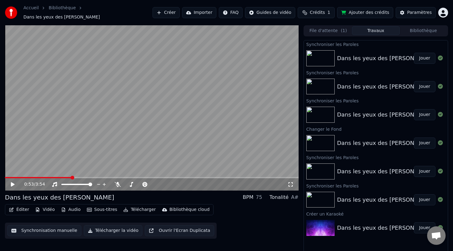
click at [377, 48] on div "Dans les yeux des [PERSON_NAME] Jouer" at bounding box center [376, 58] width 144 height 21
click at [22, 208] on button "Éditer" at bounding box center [18, 209] width 25 height 9
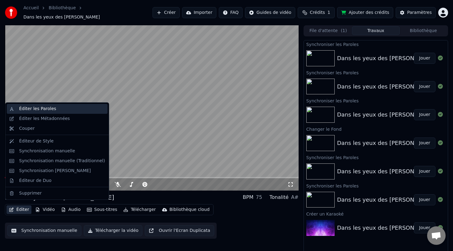
click at [48, 111] on div "Éditer les Paroles" at bounding box center [37, 109] width 37 height 6
